Goal: Transaction & Acquisition: Purchase product/service

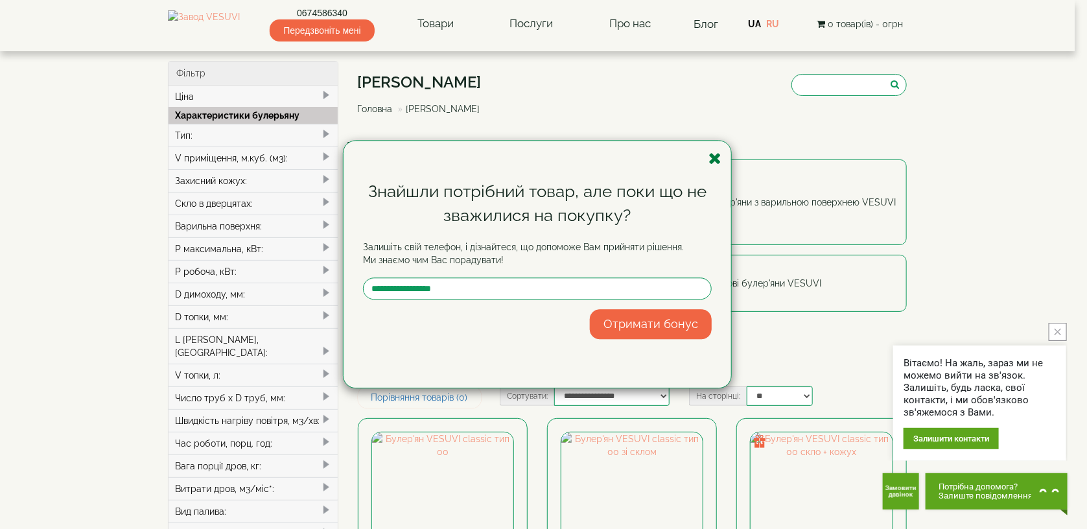
click at [716, 160] on icon "button" at bounding box center [715, 158] width 13 height 16
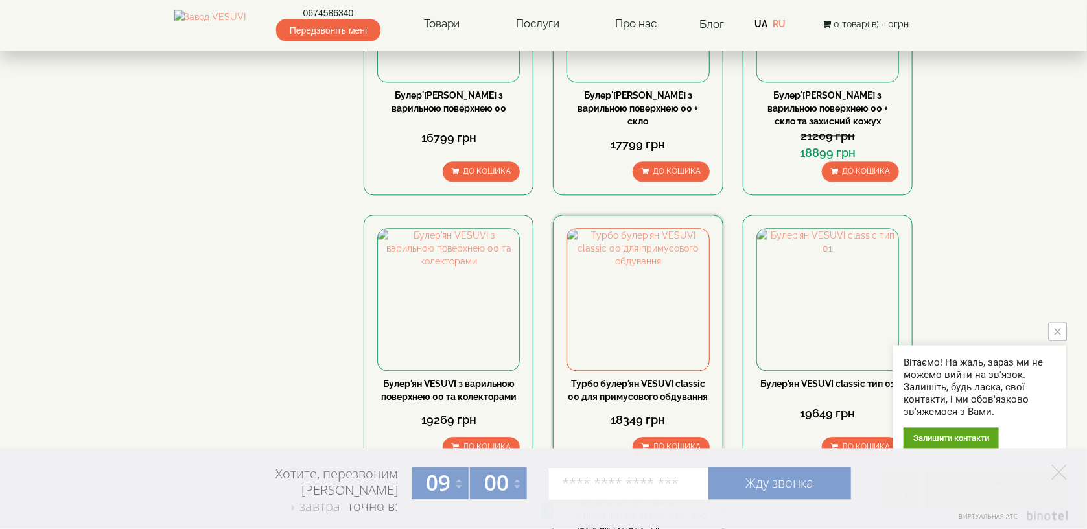
scroll to position [1402, 0]
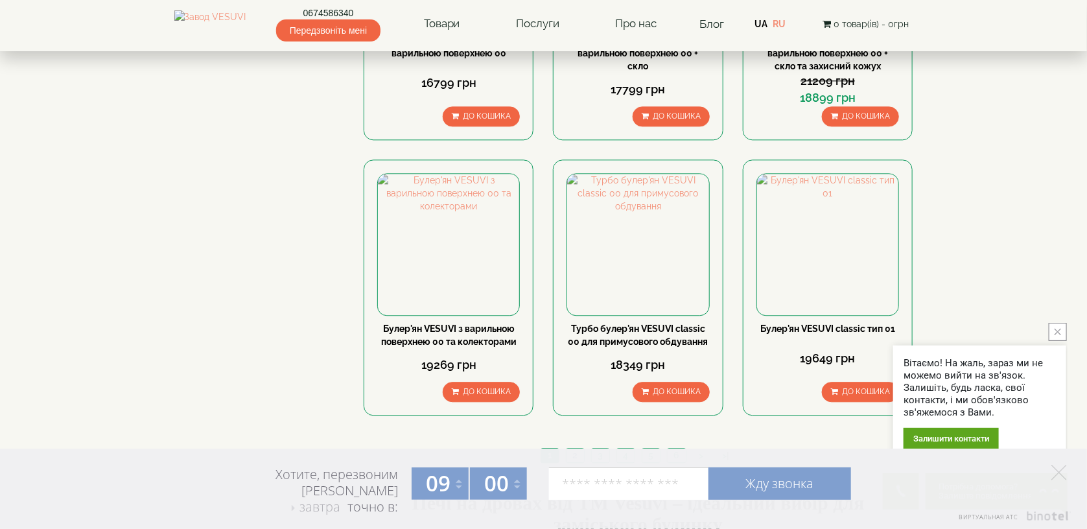
click at [582, 449] on link "2" at bounding box center [575, 456] width 18 height 14
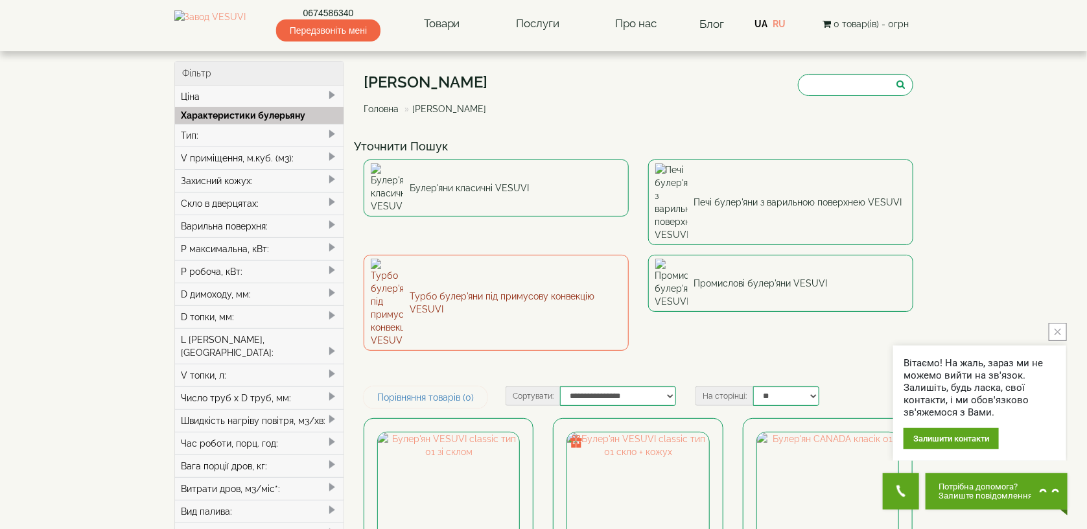
click at [515, 255] on link "Турбо булер'яни під примусову конвекцію VESUVI" at bounding box center [496, 303] width 265 height 96
